Goal: Information Seeking & Learning: Learn about a topic

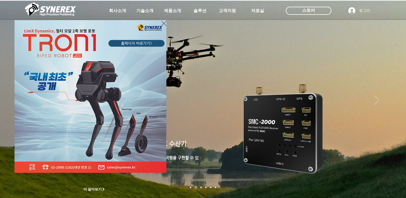
drag, startPoint x: 165, startPoint y: 22, endPoint x: 160, endPoint y: 30, distance: 8.6
click at [165, 22] on icon "사이트로 돌아가기" at bounding box center [163, 23] width 5 height 7
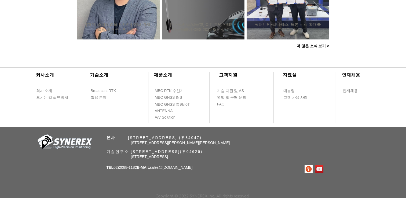
scroll to position [564, 0]
click at [47, 89] on span "회사 소개" at bounding box center [44, 90] width 16 height 5
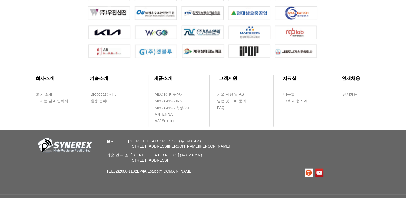
scroll to position [1236, 0]
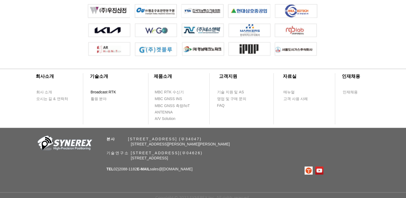
click at [95, 95] on span "Broadcast RTK" at bounding box center [104, 92] width 26 height 5
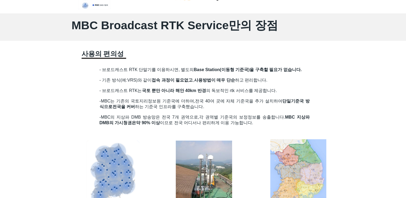
scroll to position [403, 0]
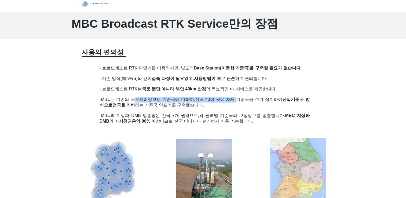
drag, startPoint x: 135, startPoint y: 100, endPoint x: 240, endPoint y: 103, distance: 104.8
click at [240, 103] on h2 "-MBC는 기존의 국토지리정보원 기준국에 더하여, 전국 40여 곳에 자체 기준국을 추가 설치하여 단일기준국 방식으로 전국을 커버 하는 기준국 …" at bounding box center [205, 102] width 210 height 11
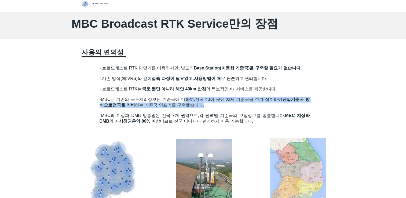
drag, startPoint x: 192, startPoint y: 101, endPoint x: 286, endPoint y: 105, distance: 94.6
click at [286, 105] on h2 "-MBC는 기존의 국토지리정보원 기준국에 더하여, 전국 40여 곳에 자체 기준국을 추가 설치하여 단일기준국 방식으로 전국을 커버 하는 기준국 …" at bounding box center [205, 102] width 210 height 11
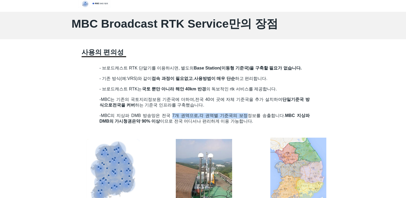
drag, startPoint x: 171, startPoint y: 120, endPoint x: 247, endPoint y: 120, distance: 75.8
click at [247, 120] on p "-MBC의 지상파 DMB 방송망은 전국 7개 권역으로, 각 권역별 기준국의 보정정보를 송출합니다. MBC 지상파 DMB의 가시청권은 약 90%…" at bounding box center [205, 118] width 210 height 11
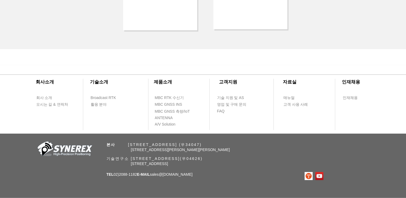
scroll to position [1182, 0]
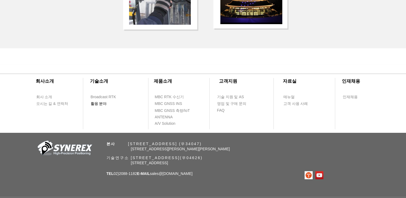
click at [103, 107] on span "활용 분야" at bounding box center [99, 103] width 16 height 5
click at [100, 107] on span "활용 분야" at bounding box center [99, 103] width 16 height 5
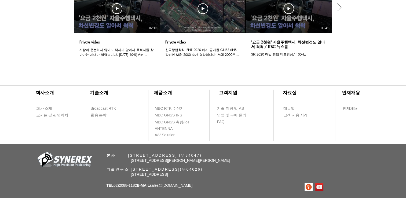
scroll to position [484, 0]
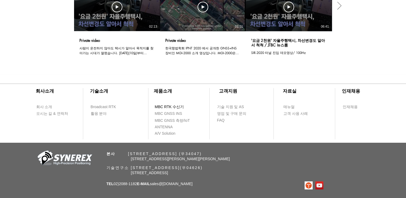
click at [166, 110] on span "MBC RTK 수신기" at bounding box center [169, 106] width 29 height 5
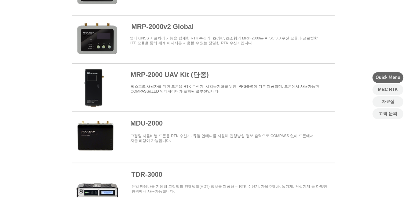
scroll to position [645, 0]
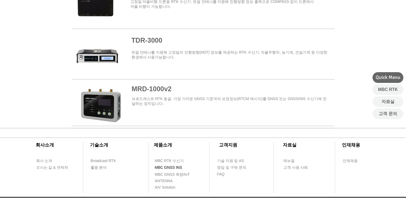
click at [168, 167] on span "MBC GNSS INS" at bounding box center [168, 167] width 27 height 5
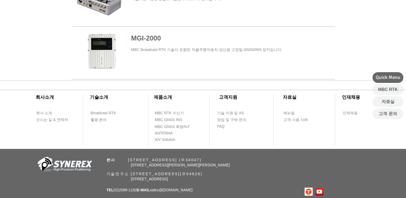
scroll to position [403, 0]
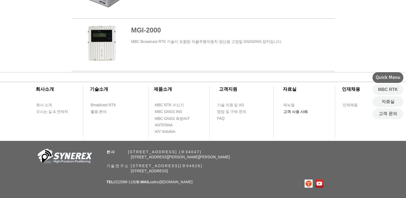
click at [307, 112] on span "고객 사용 사례" at bounding box center [296, 111] width 25 height 5
click at [290, 113] on span "고객 사용 사례" at bounding box center [296, 111] width 25 height 5
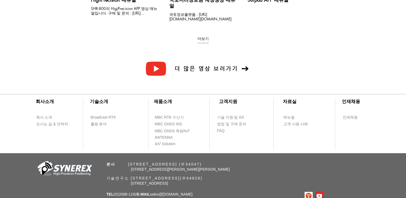
scroll to position [188, 0]
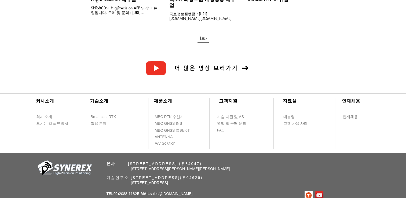
click at [160, 64] on img at bounding box center [156, 68] width 23 height 23
click at [228, 65] on span "더 많은 영상 보러가기" at bounding box center [207, 68] width 70 height 6
click at [102, 121] on span "활용 분야" at bounding box center [99, 123] width 16 height 5
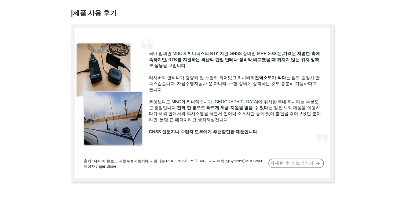
scroll to position [430, 0]
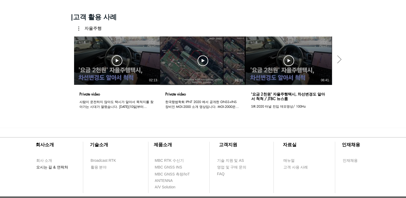
click at [57, 168] on span "오시는 길 & 연락처" at bounding box center [52, 167] width 32 height 5
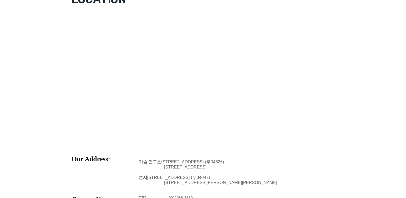
scroll to position [215, 0]
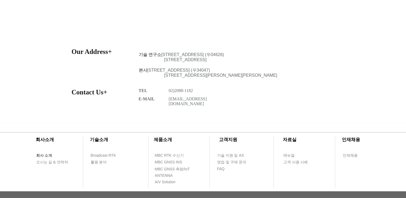
click at [52, 156] on span "회사 소개" at bounding box center [44, 155] width 16 height 5
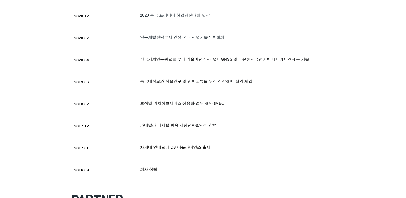
scroll to position [645, 0]
